Goal: Participate in discussion: Engage in conversation with other users on a specific topic

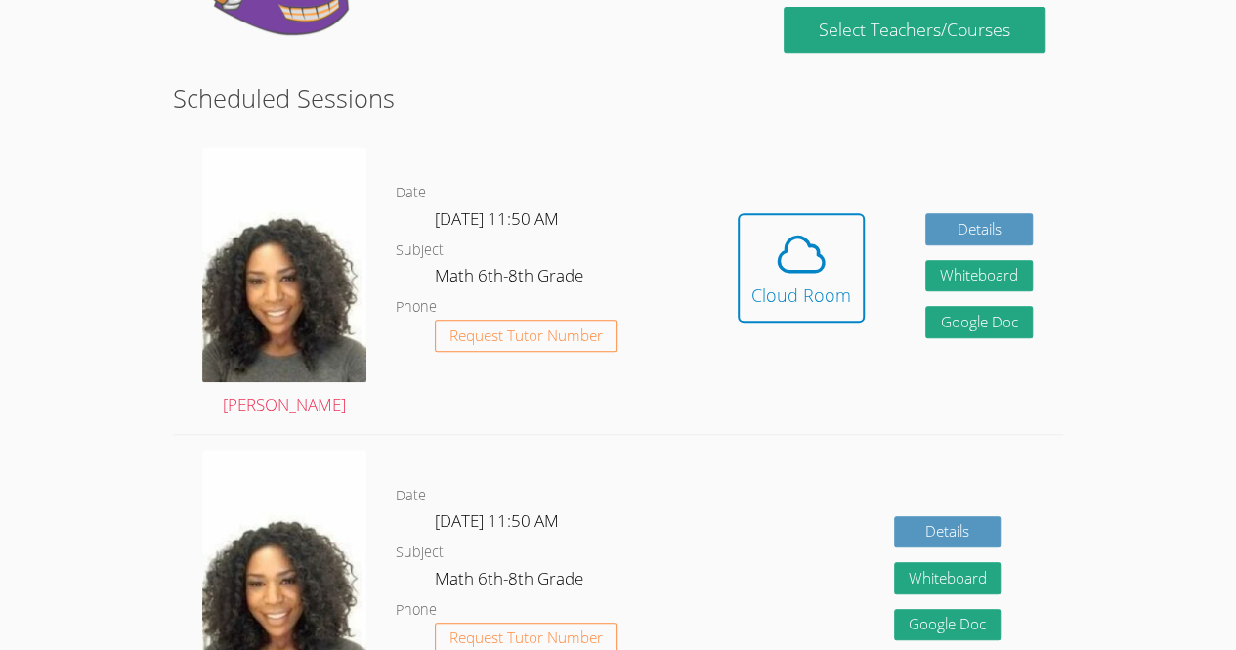
scroll to position [440, 0]
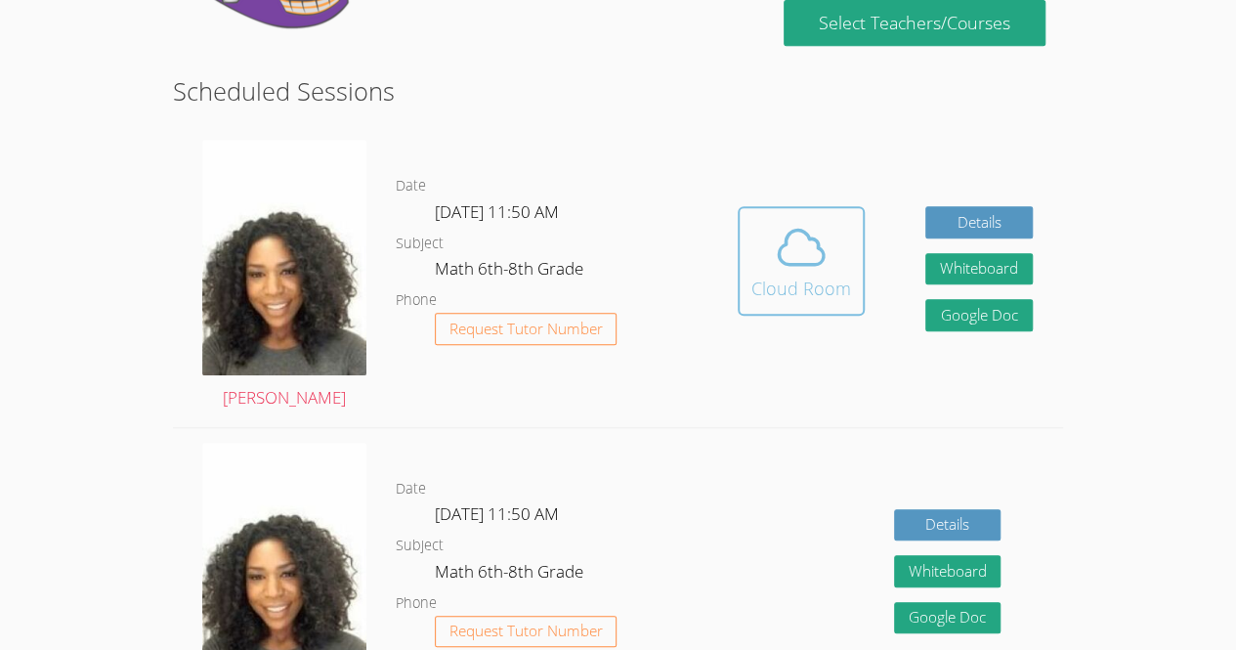
click at [809, 277] on div "Cloud Room" at bounding box center [801, 287] width 100 height 27
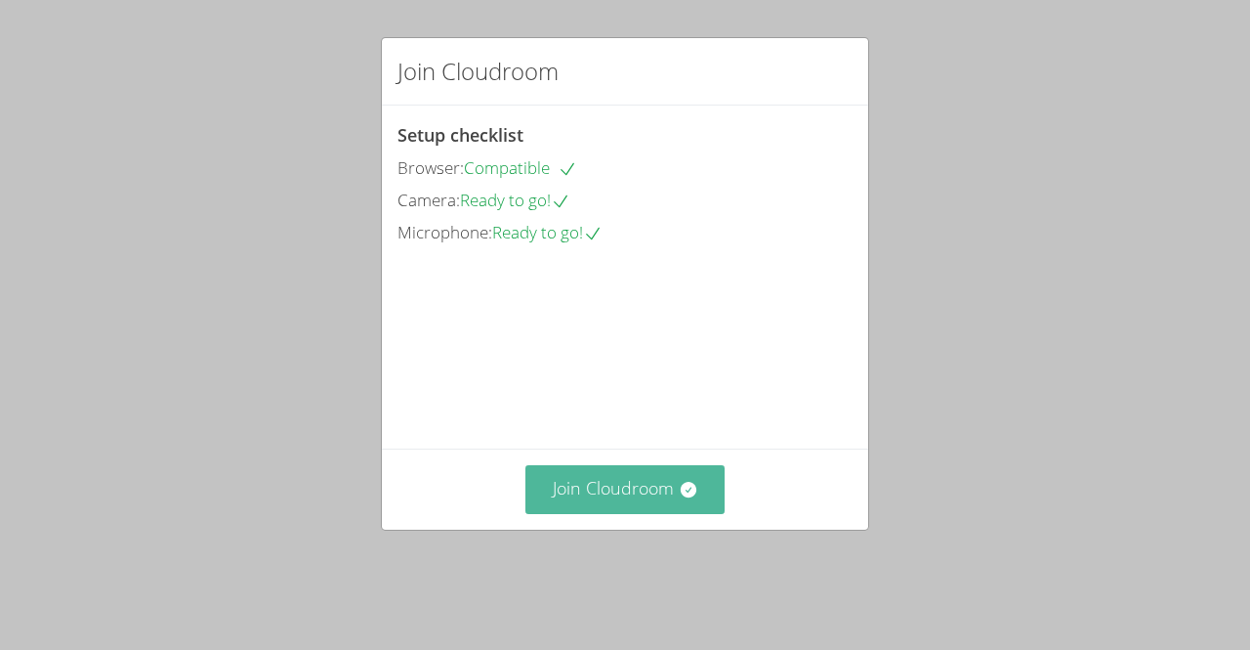
click at [661, 513] on button "Join Cloudroom" at bounding box center [625, 489] width 200 height 48
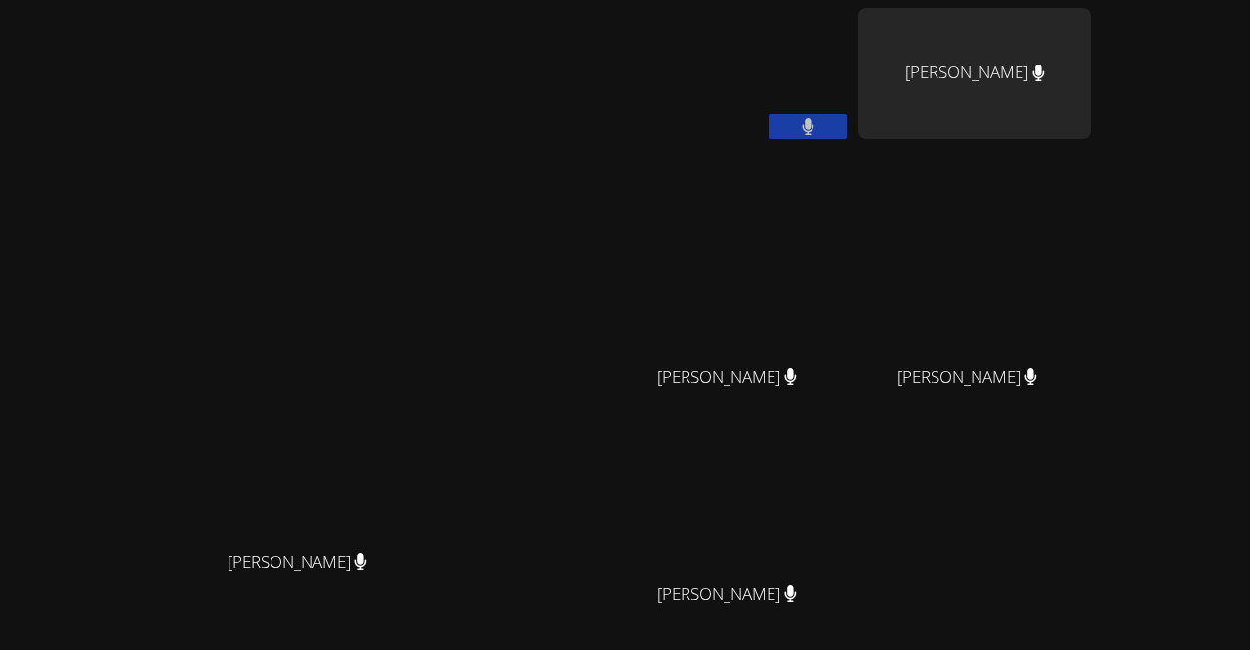
click at [405, 119] on div "[PERSON_NAME] [PERSON_NAME]" at bounding box center [305, 412] width 595 height 808
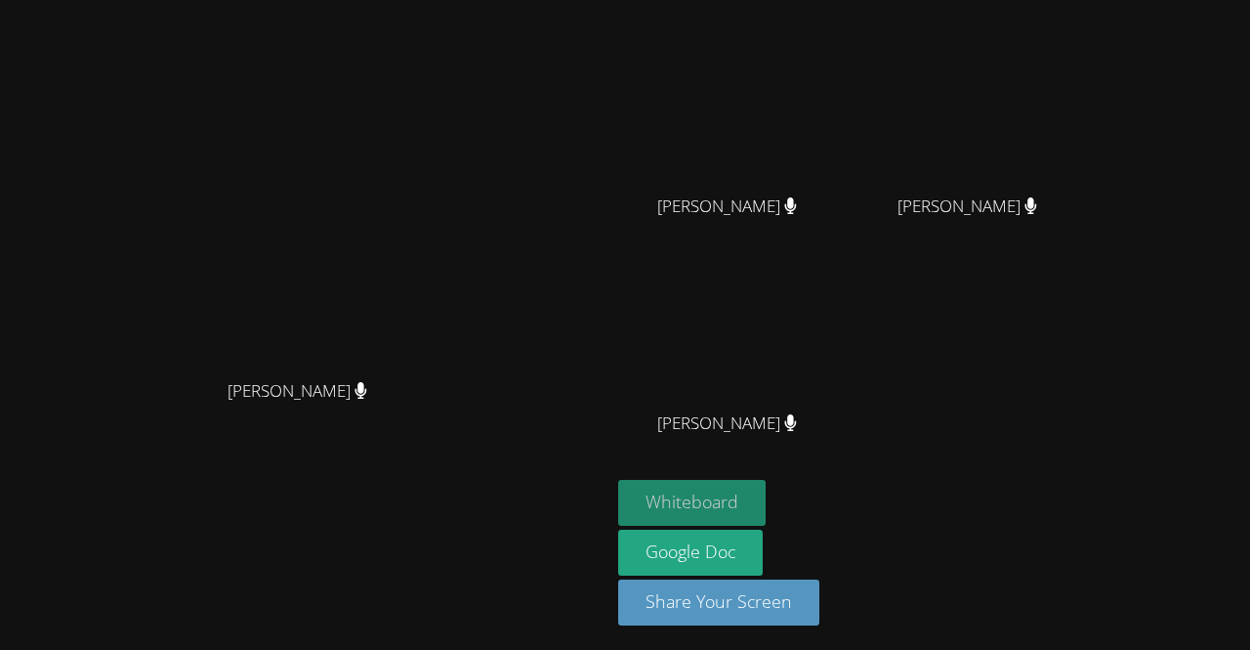
click at [766, 497] on button "Whiteboard" at bounding box center [691, 503] width 147 height 46
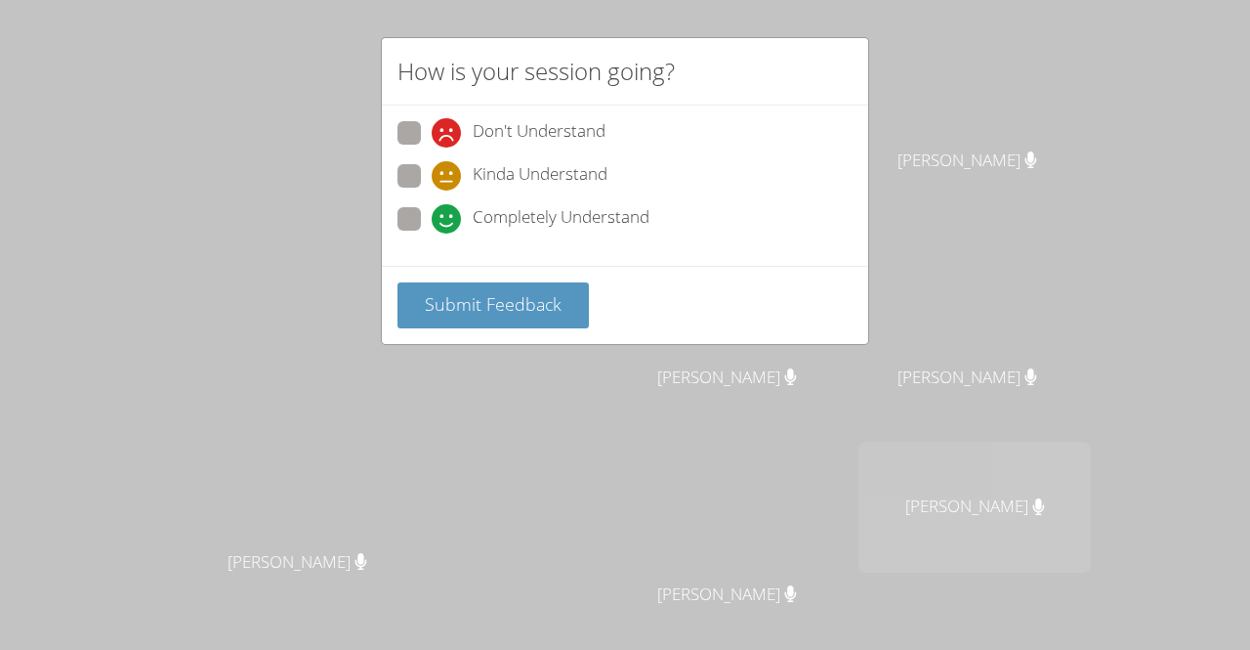
click at [432, 190] on span at bounding box center [432, 190] width 0 height 0
click at [432, 173] on input "Kinda Understand" at bounding box center [440, 172] width 17 height 17
radio input "true"
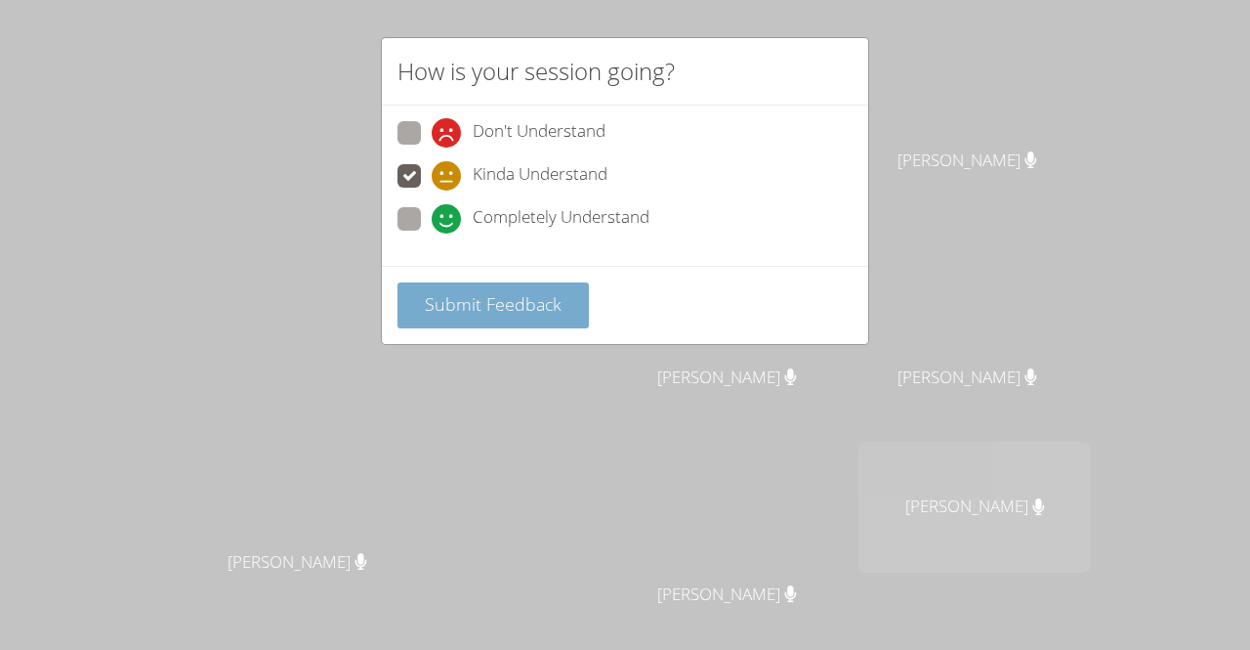
click at [483, 308] on span "Submit Feedback" at bounding box center [493, 303] width 137 height 23
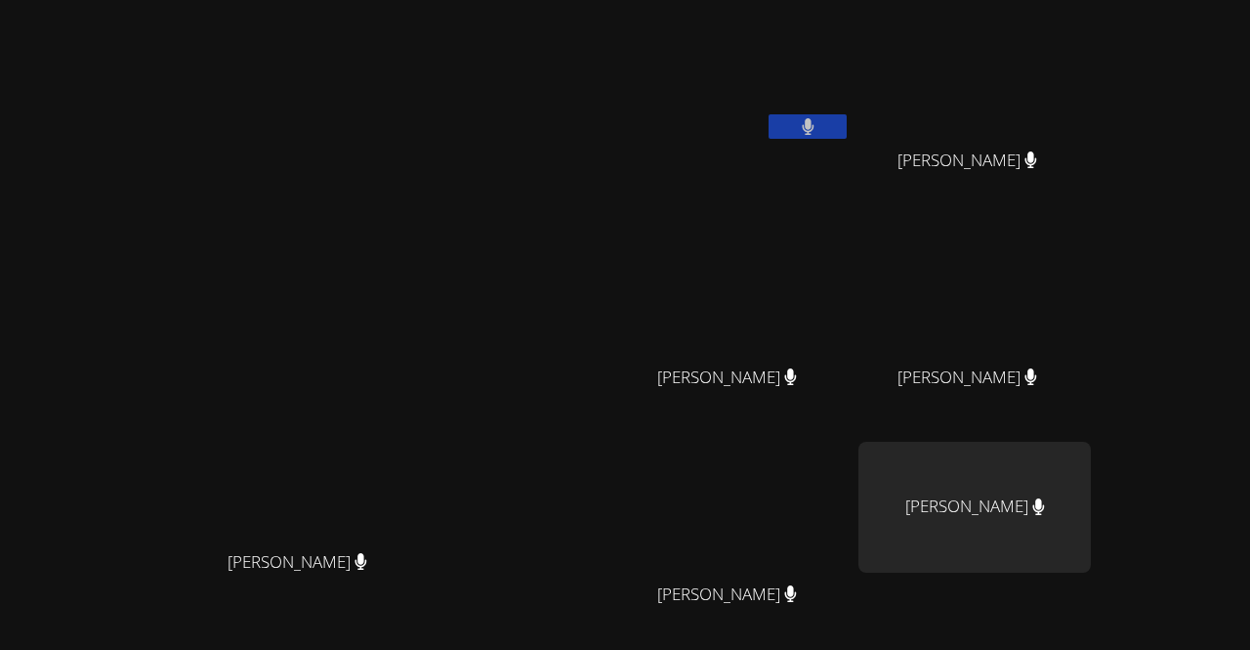
scroll to position [171, 0]
